Goal: Navigation & Orientation: Find specific page/section

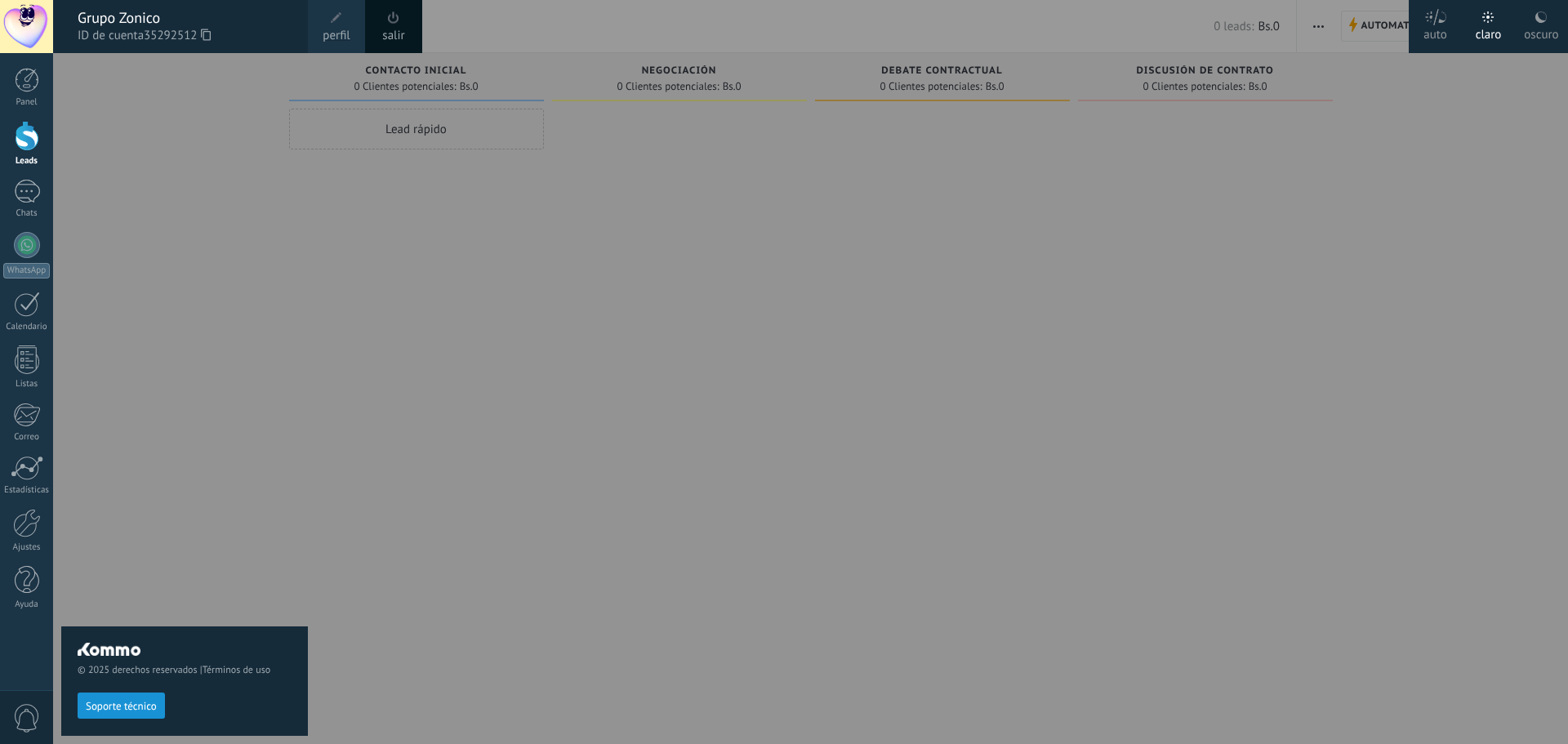
click at [1093, 115] on div at bounding box center [837, 372] width 1568 height 744
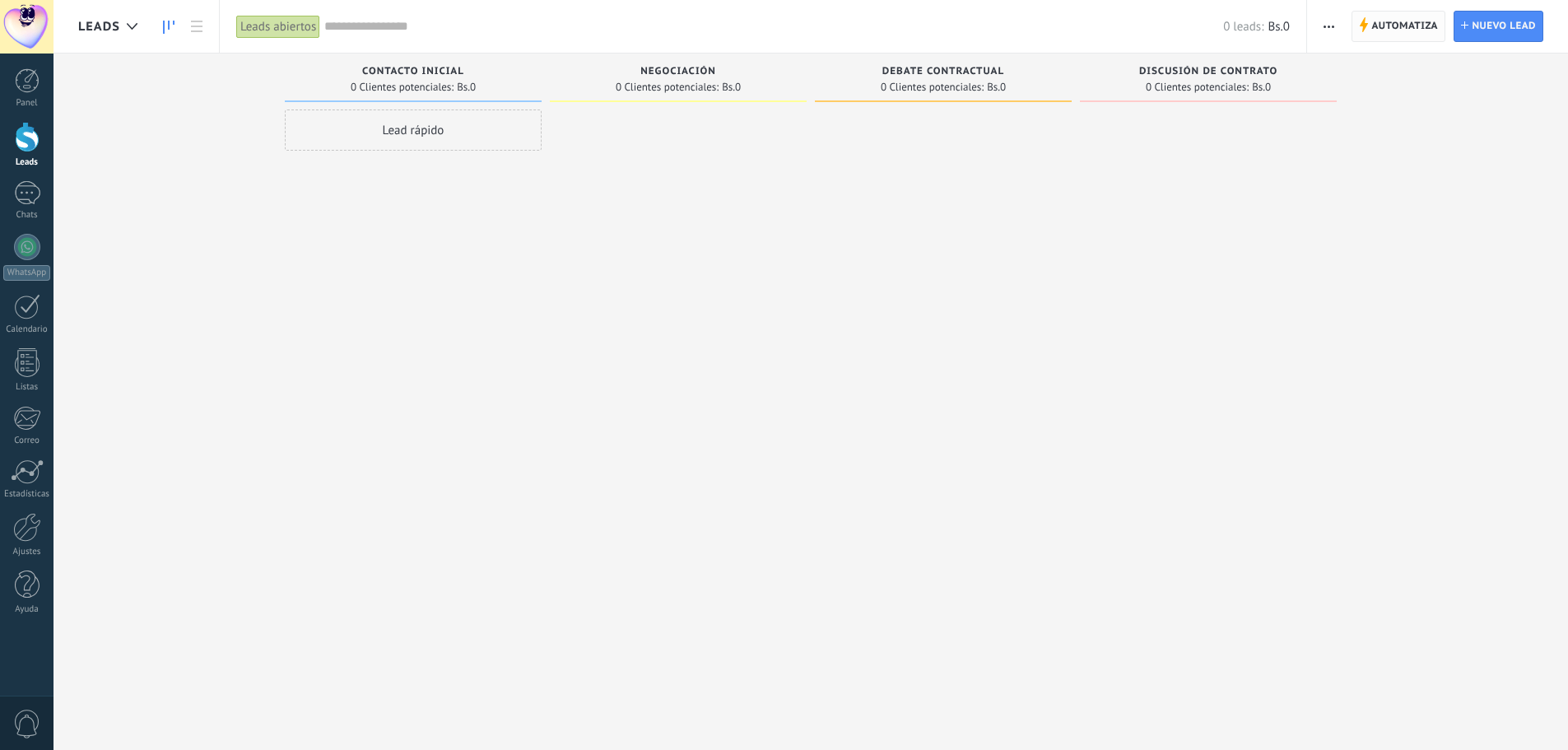
click at [1410, 21] on body ".abccls-1,.abccls-2{fill-rule:evenodd}.abccls-2{fill:#fff} .abfcls-1{fill:none}…" at bounding box center [784, 375] width 1568 height 750
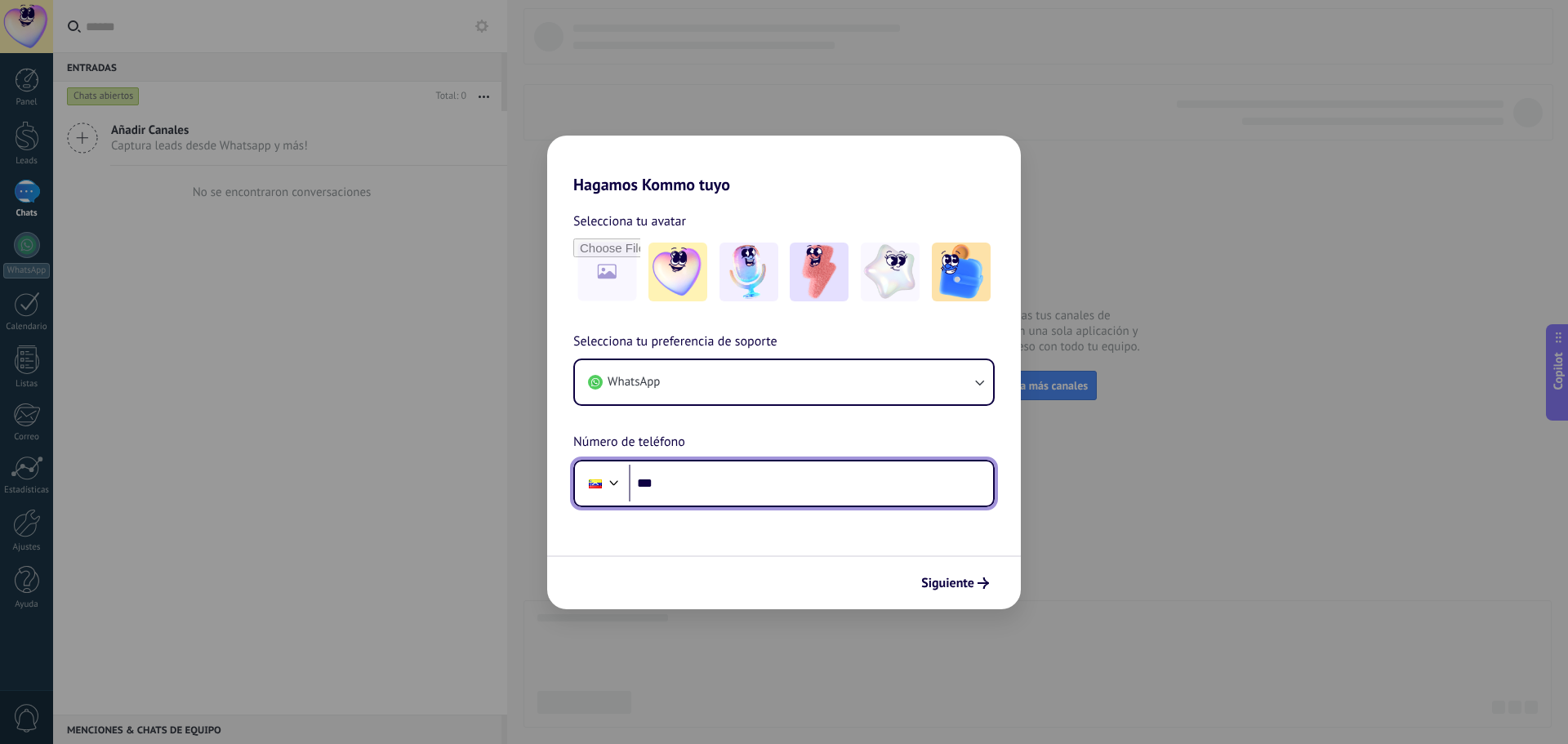
click at [697, 483] on input "***" at bounding box center [810, 484] width 364 height 38
